Goal: Check status

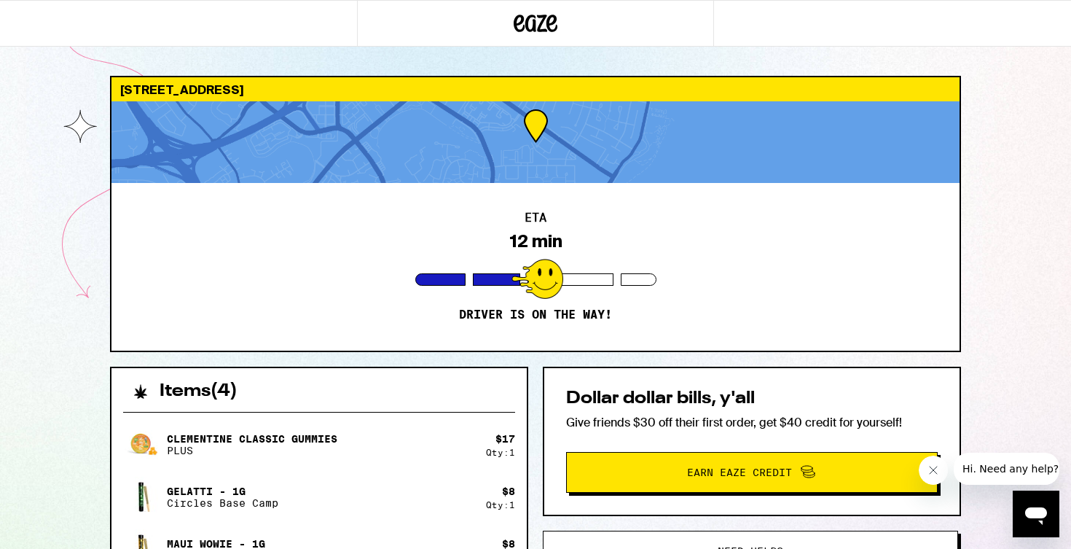
click at [530, 299] on div "ETA 12 min Driver is on the way!" at bounding box center [535, 267] width 848 height 168
click at [550, 280] on div at bounding box center [537, 279] width 52 height 40
click at [415, 341] on div "ETA 12 min Driver is on the way!" at bounding box center [535, 267] width 848 height 168
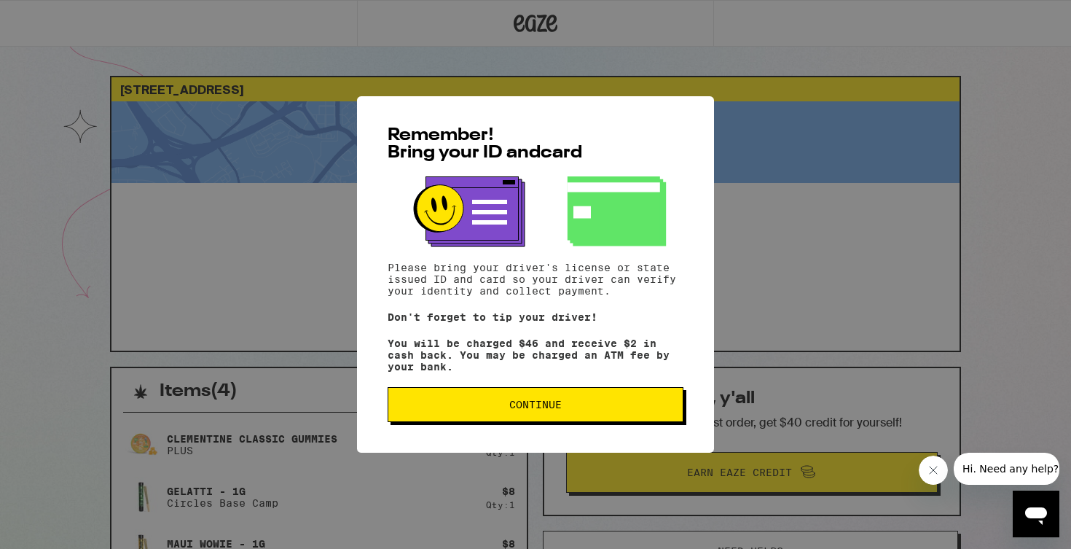
click at [534, 416] on button "Continue" at bounding box center [536, 404] width 296 height 35
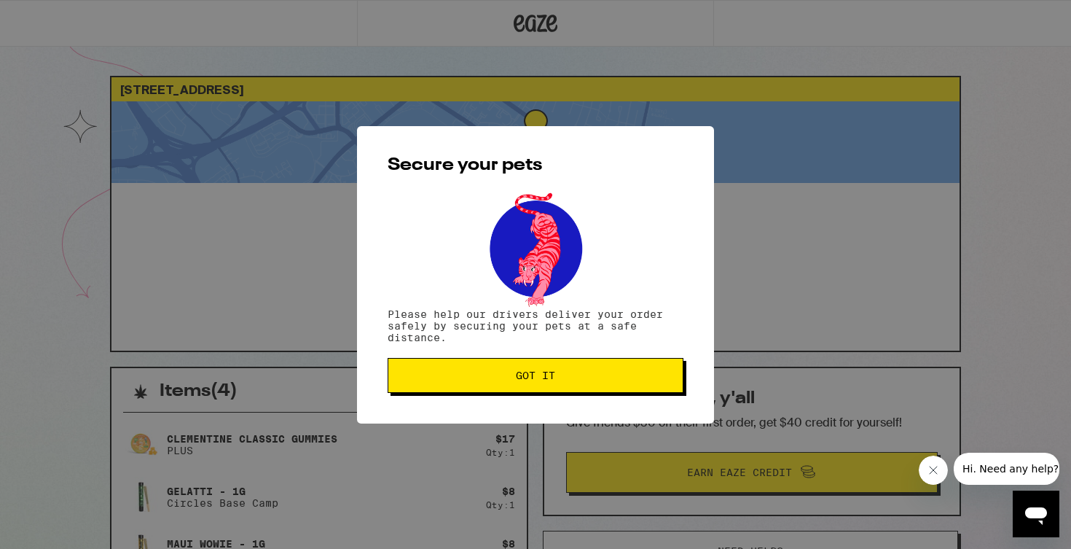
click at [599, 388] on button "Got it" at bounding box center [536, 375] width 296 height 35
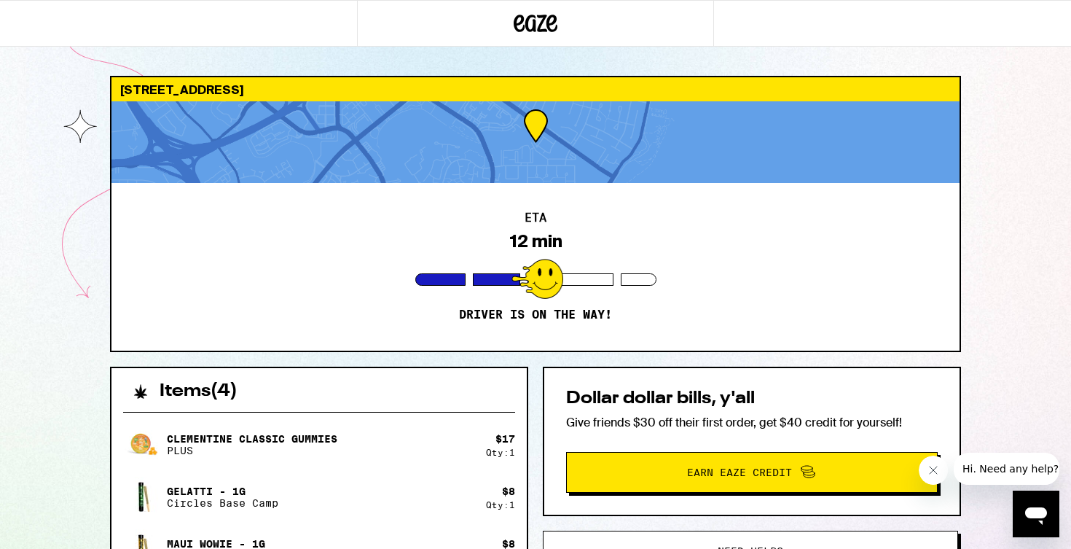
click at [975, 229] on div "[STREET_ADDRESS] ETA 12 min Driver is on the way! Items ( 4 ) Clementine CLASSI…" at bounding box center [535, 476] width 1071 height 952
click at [602, 533] on button "Need help?" at bounding box center [750, 550] width 415 height 41
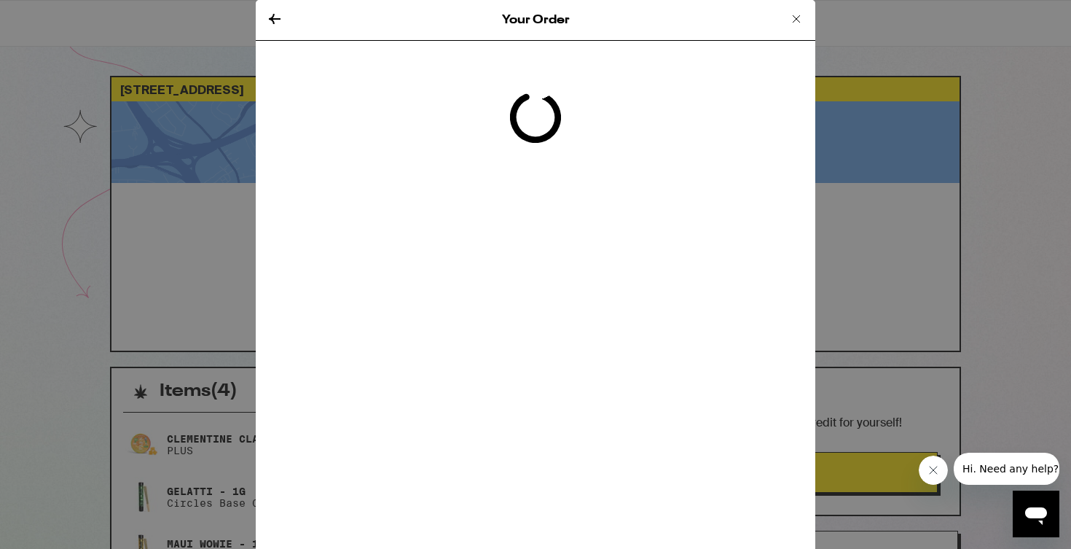
scroll to position [10, 0]
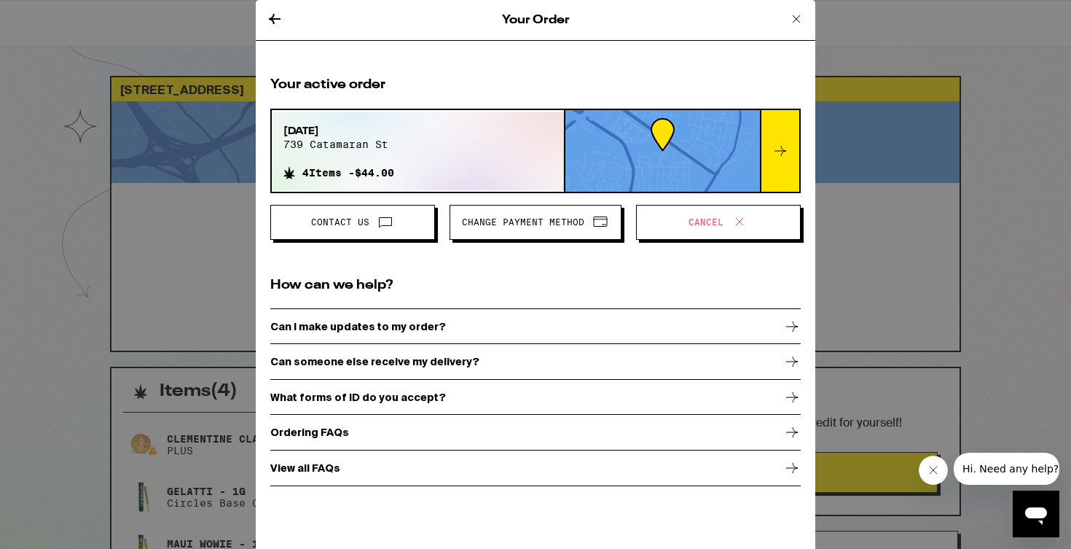
click at [794, 10] on icon at bounding box center [796, 18] width 17 height 17
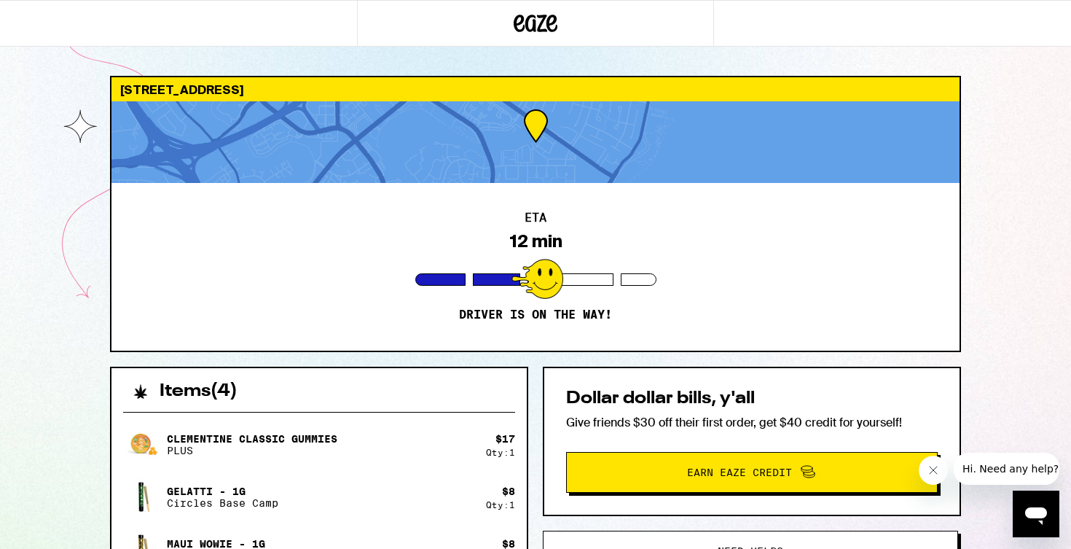
click at [258, 487] on p "Gelatti - 1g" at bounding box center [222, 491] width 111 height 12
click at [211, 388] on h2 "Items ( 4 )" at bounding box center [199, 390] width 78 height 17
click at [546, 517] on div "Dollar dollar bills, y'all Give friends $30 off their first order, get $40 cred…" at bounding box center [752, 550] width 418 height 369
click at [926, 471] on button "Close message from company" at bounding box center [933, 469] width 29 height 29
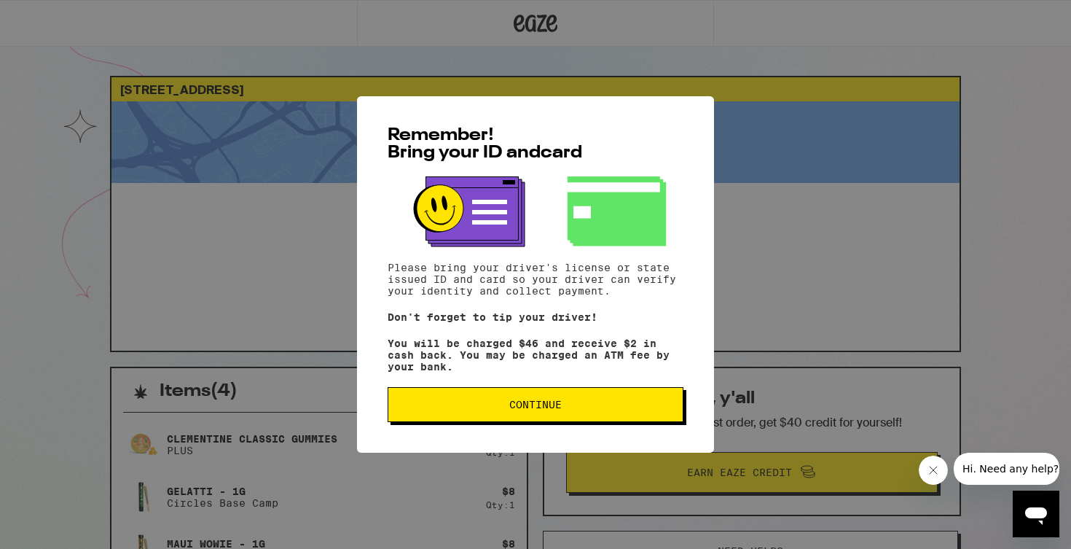
click at [554, 444] on div "Remember! Bring your ID and card Please bring your driver's license or state is…" at bounding box center [535, 274] width 357 height 356
click at [576, 409] on span "Continue" at bounding box center [535, 404] width 271 height 10
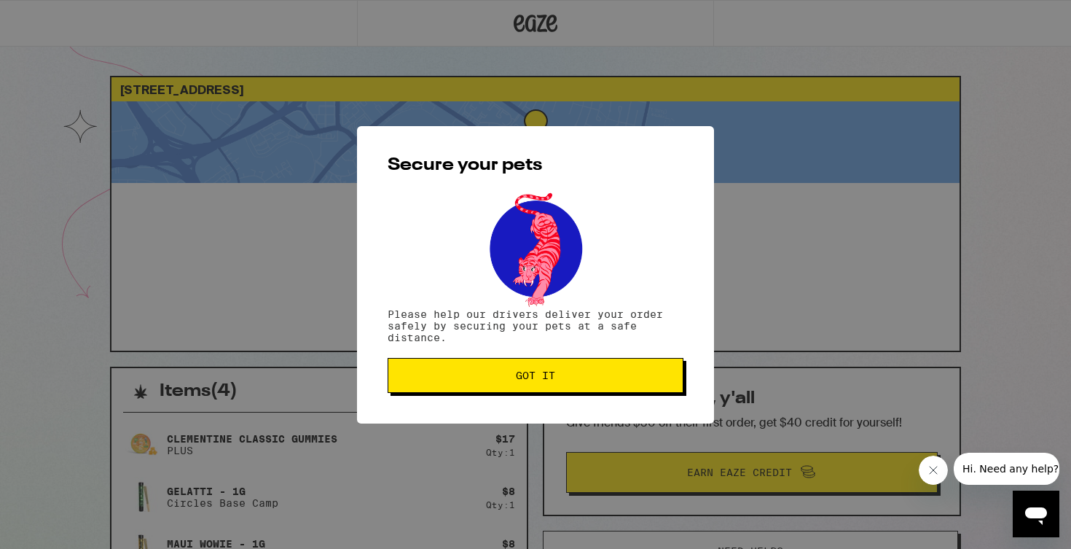
click at [590, 380] on span "Got it" at bounding box center [535, 375] width 271 height 10
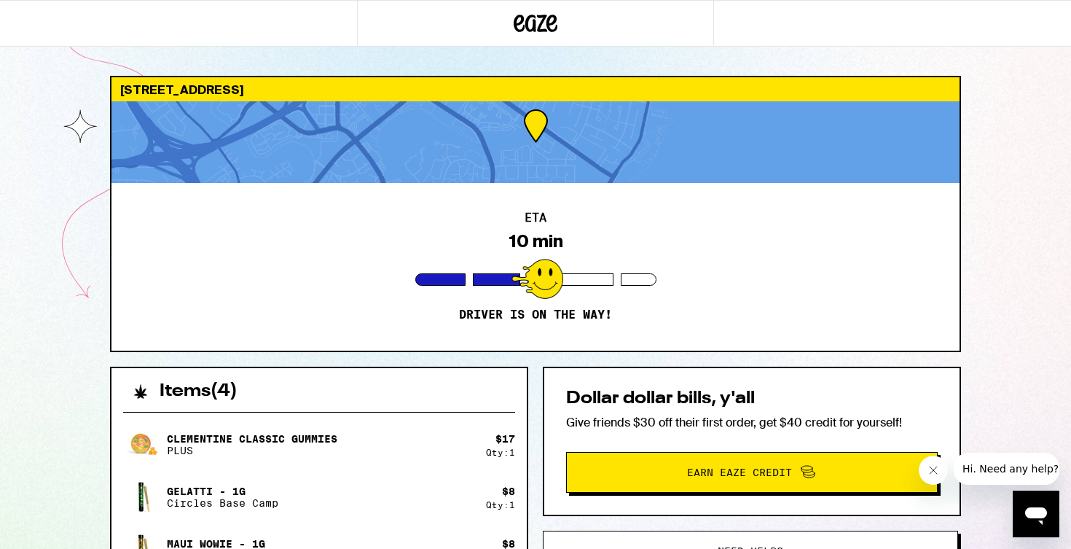
click at [716, 331] on div "ETA 10 min Driver is on the way!" at bounding box center [535, 267] width 848 height 168
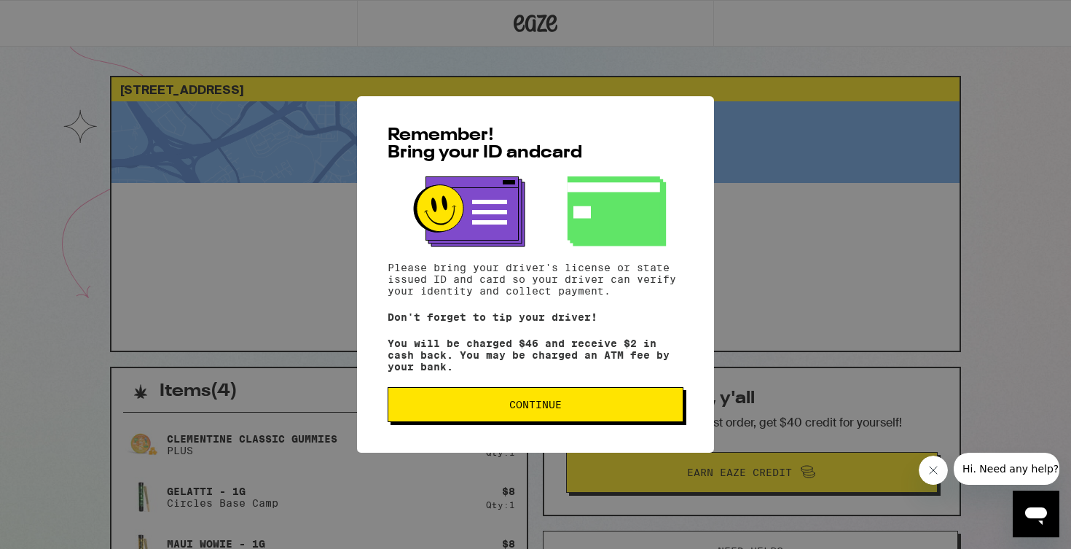
click at [593, 409] on span "Continue" at bounding box center [535, 404] width 271 height 10
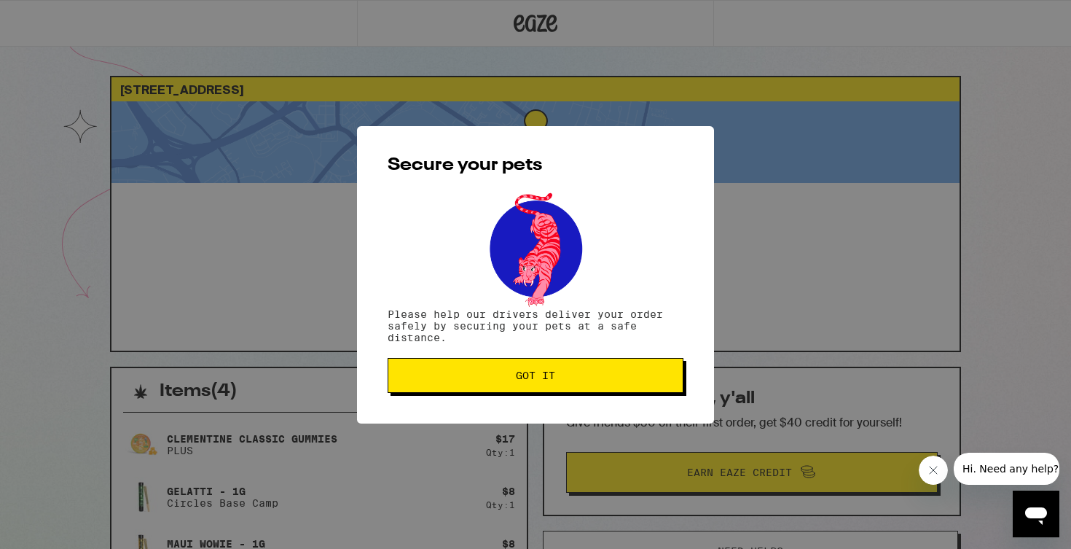
click at [565, 364] on button "Got it" at bounding box center [536, 375] width 296 height 35
